Goal: Task Accomplishment & Management: Use online tool/utility

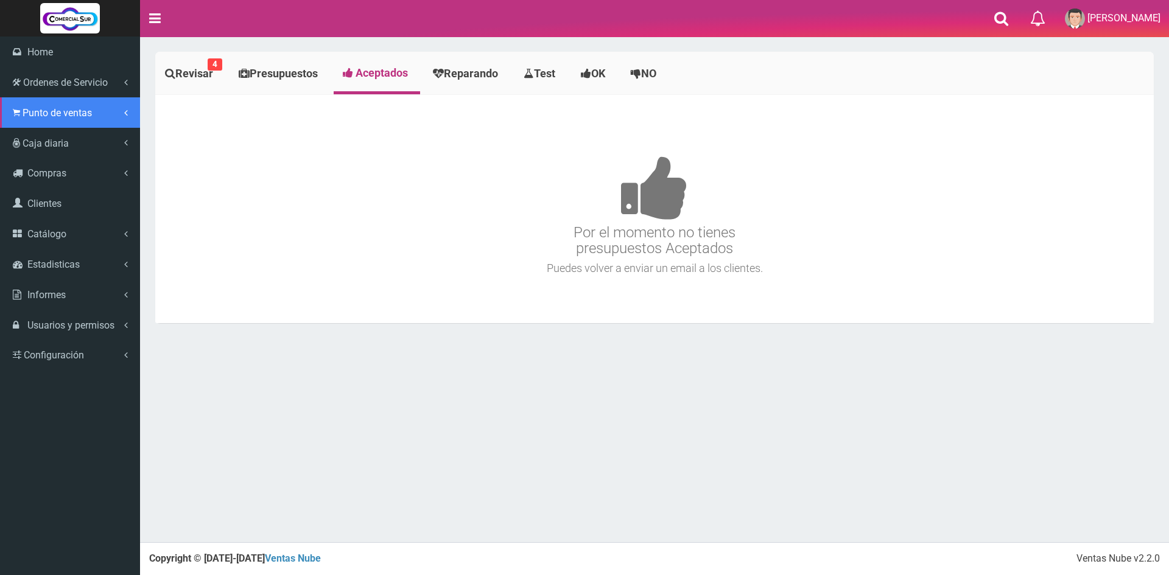
click at [57, 110] on span "Punto de ventas" at bounding box center [57, 113] width 69 height 12
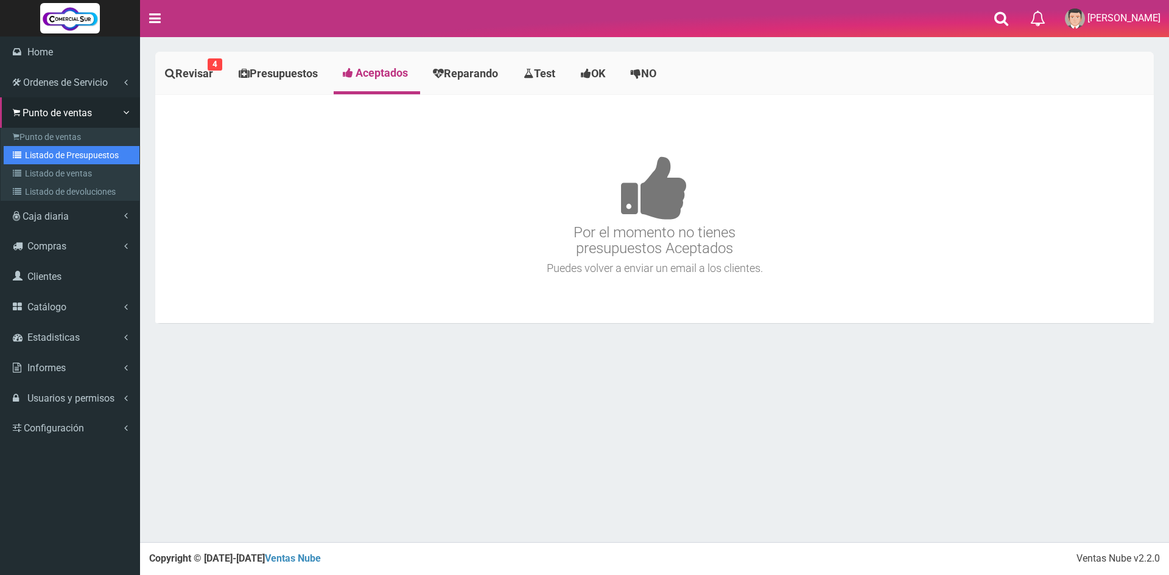
click at [74, 156] on link "Listado de Presupuestos" at bounding box center [72, 155] width 136 height 18
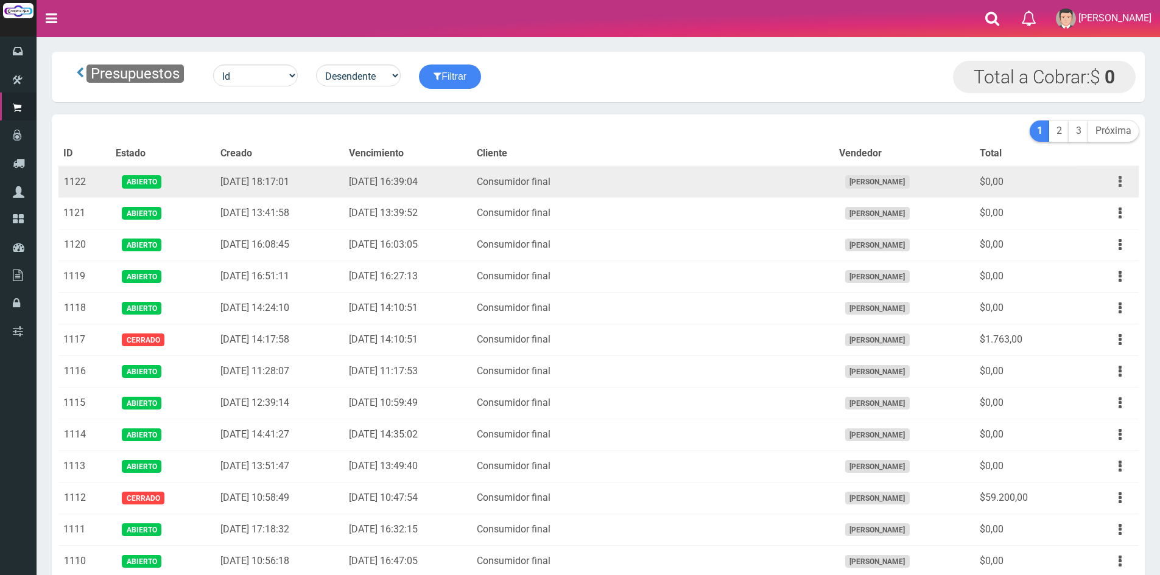
click at [1119, 177] on icon "button" at bounding box center [1119, 181] width 3 height 21
click at [1094, 239] on link "Imprimir" at bounding box center [1085, 238] width 96 height 27
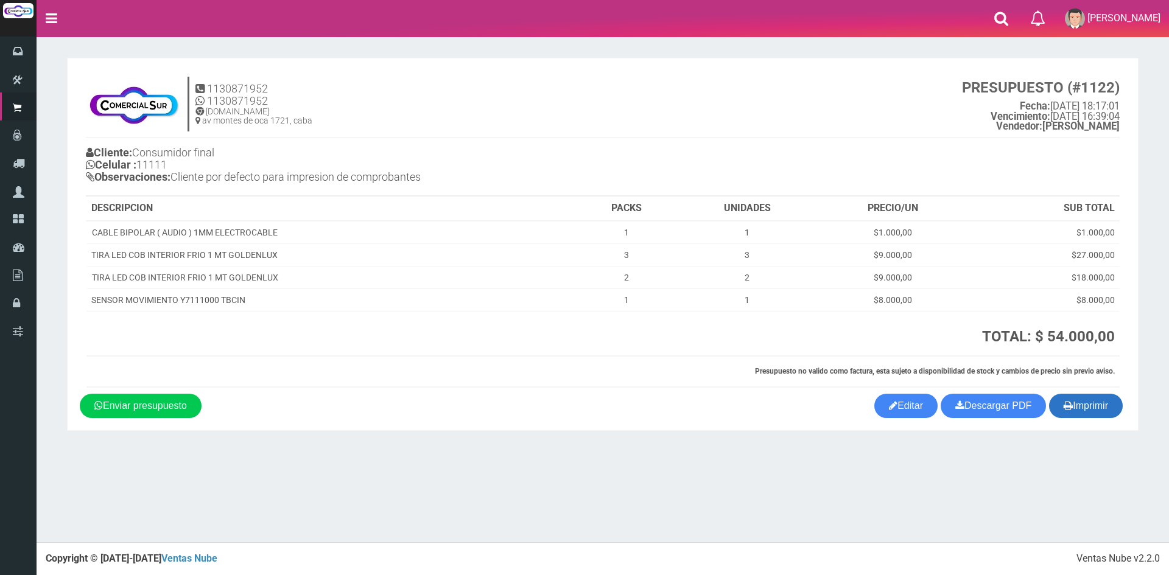
click at [1079, 408] on button "Imprimir" at bounding box center [1086, 406] width 74 height 24
drag, startPoint x: 692, startPoint y: 82, endPoint x: 904, endPoint y: 1, distance: 226.8
click at [692, 82] on h4 "1130871952 1130871952 www.comercialsur.biz av montes de oca 1721, caba PRESUPUE…" at bounding box center [603, 107] width 1034 height 61
